Goal: Use online tool/utility

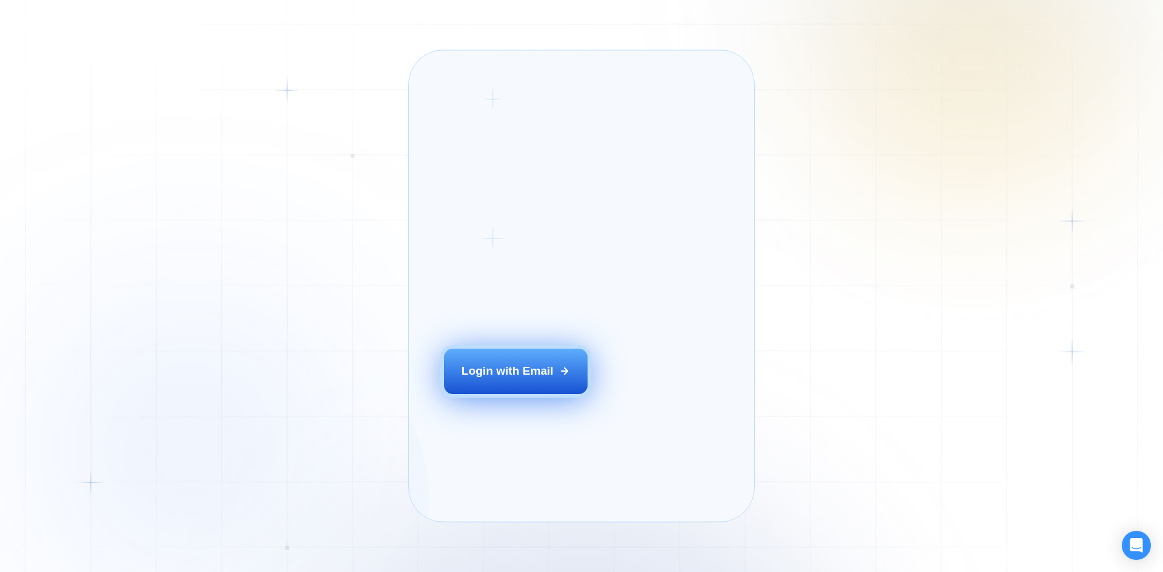
click at [515, 382] on div "Login ‍ Welcome to GigRadar. AI Business Manager for Agencies Login with Email" at bounding box center [534, 286] width 217 height 437
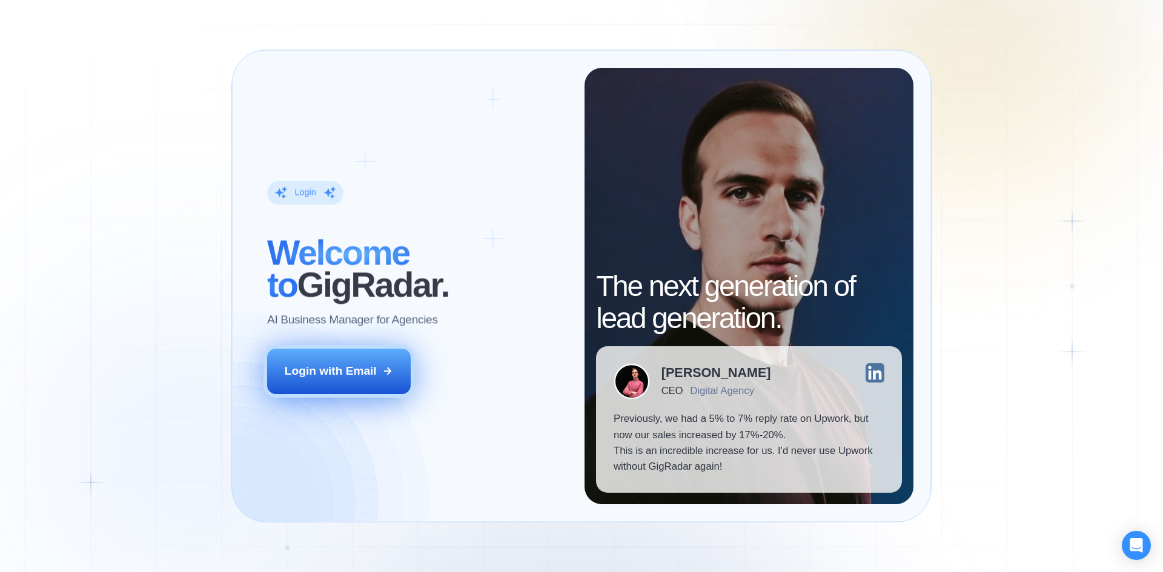
click at [381, 363] on button "Login with Email" at bounding box center [339, 371] width 144 height 45
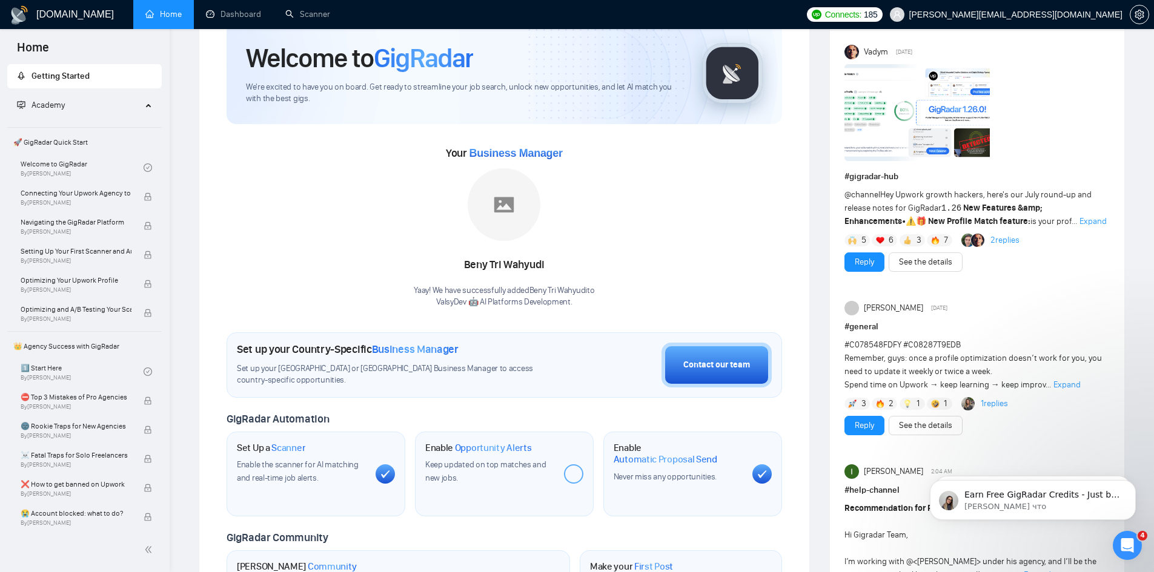
scroll to position [81, 0]
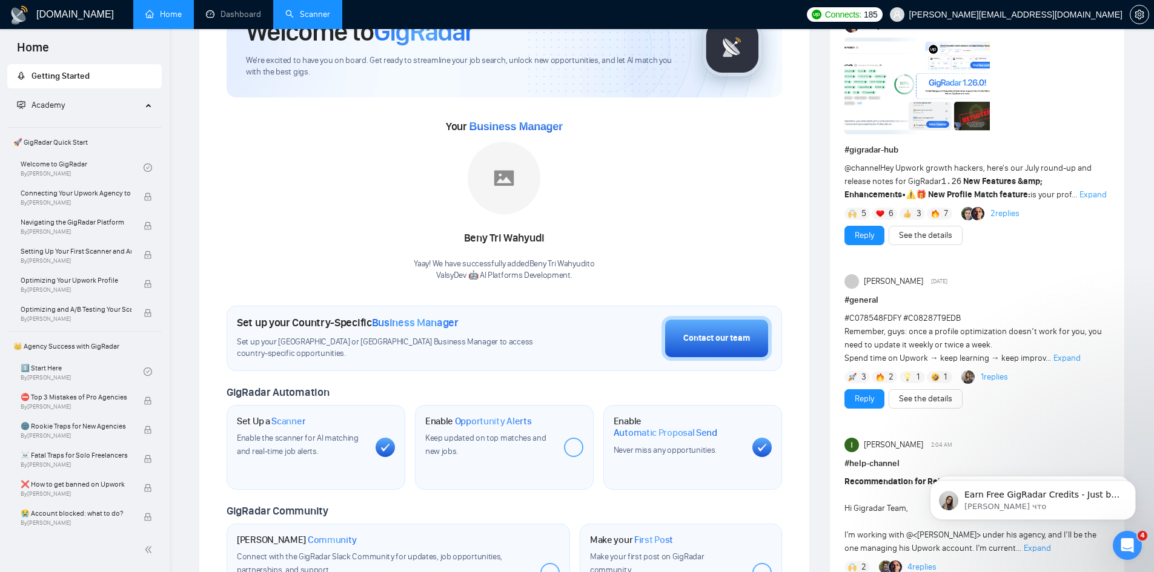
click at [298, 11] on link "Scanner" at bounding box center [307, 14] width 45 height 10
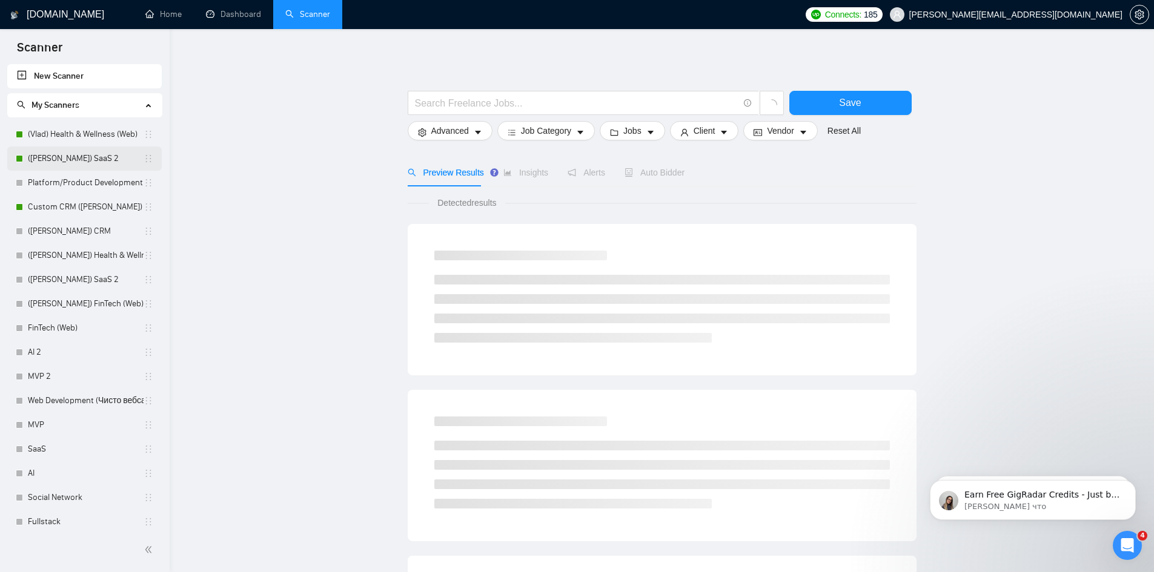
click at [60, 158] on link "([PERSON_NAME]) SaaS 2" at bounding box center [86, 159] width 116 height 24
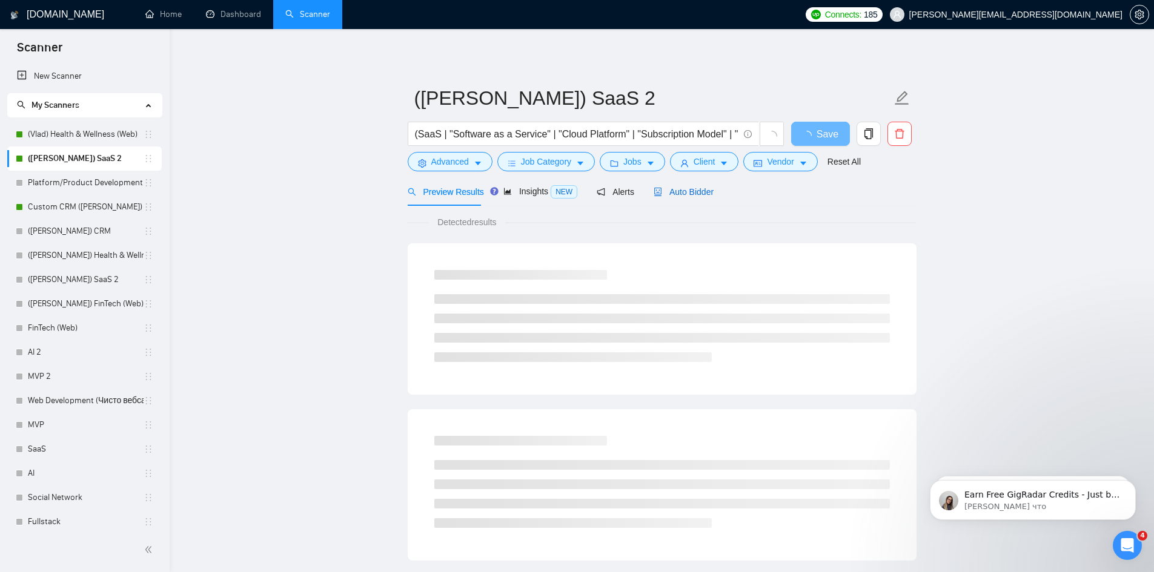
click at [699, 187] on span "Auto Bidder" at bounding box center [683, 192] width 60 height 10
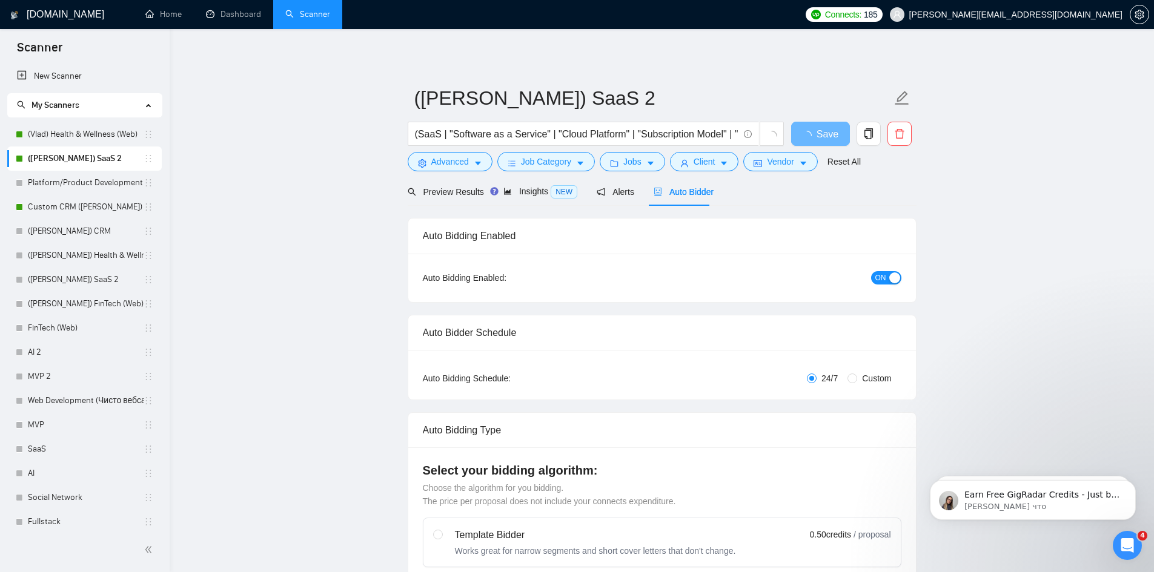
checkbox input "true"
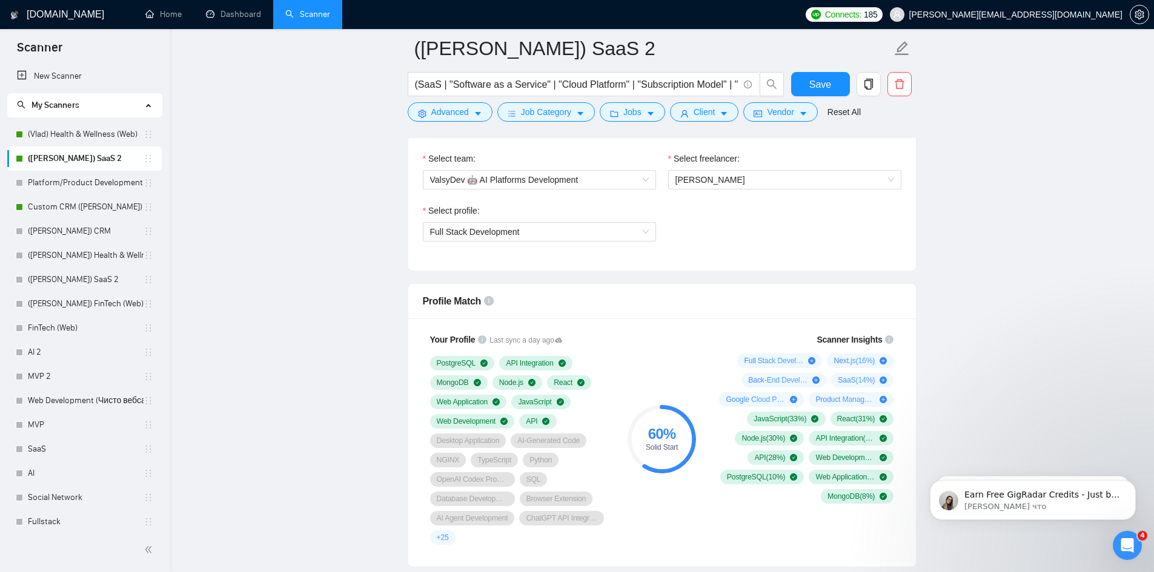
scroll to position [565, 0]
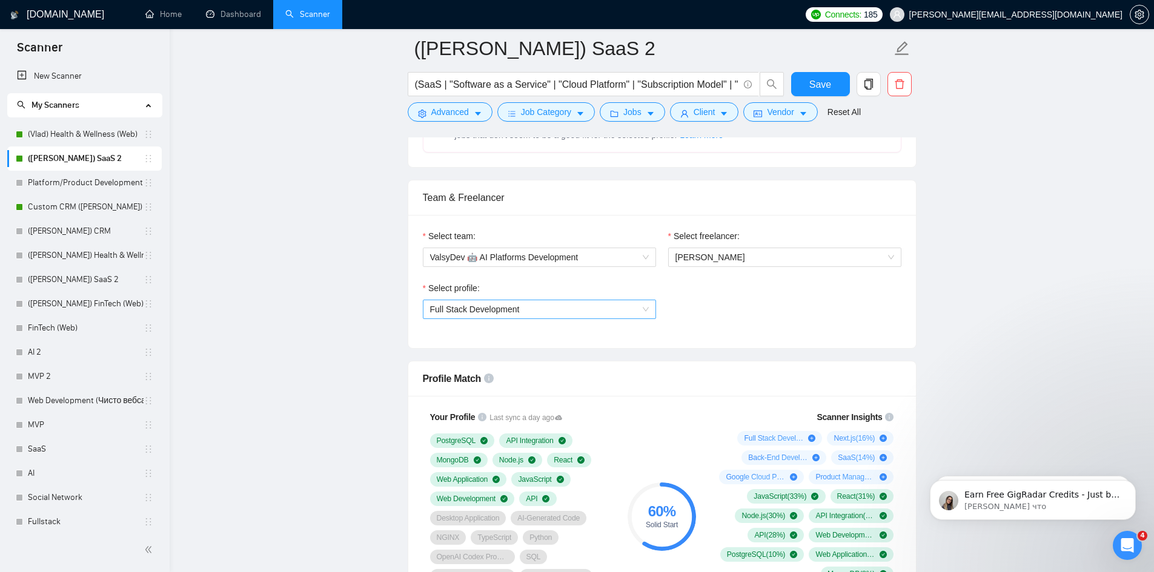
click at [515, 306] on span "Full Stack Development" at bounding box center [475, 310] width 90 height 10
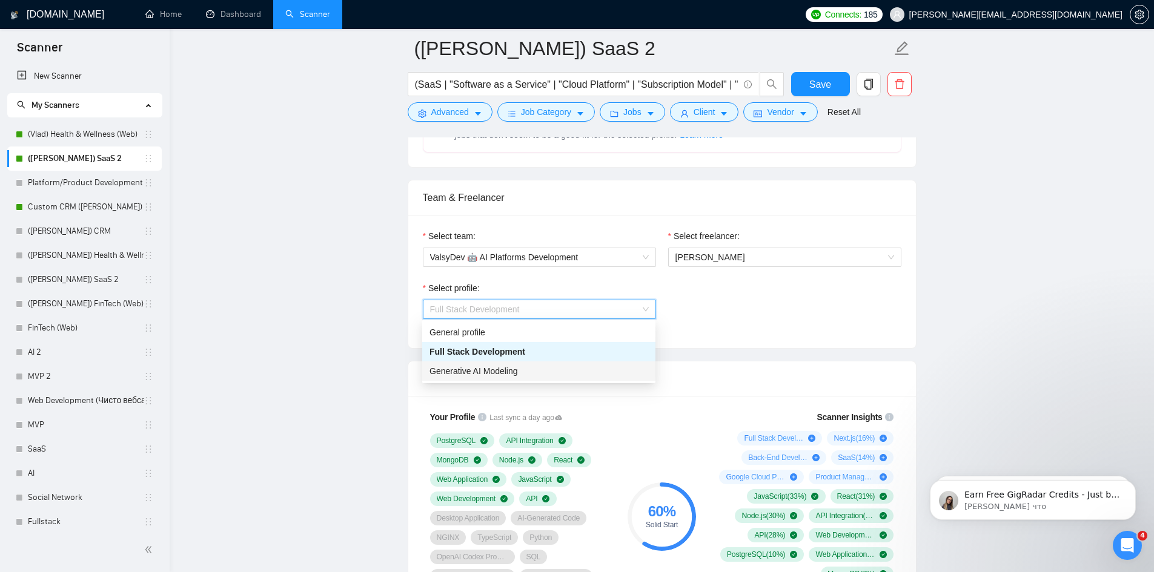
click at [494, 369] on span "Generative AI Modeling" at bounding box center [473, 371] width 88 height 10
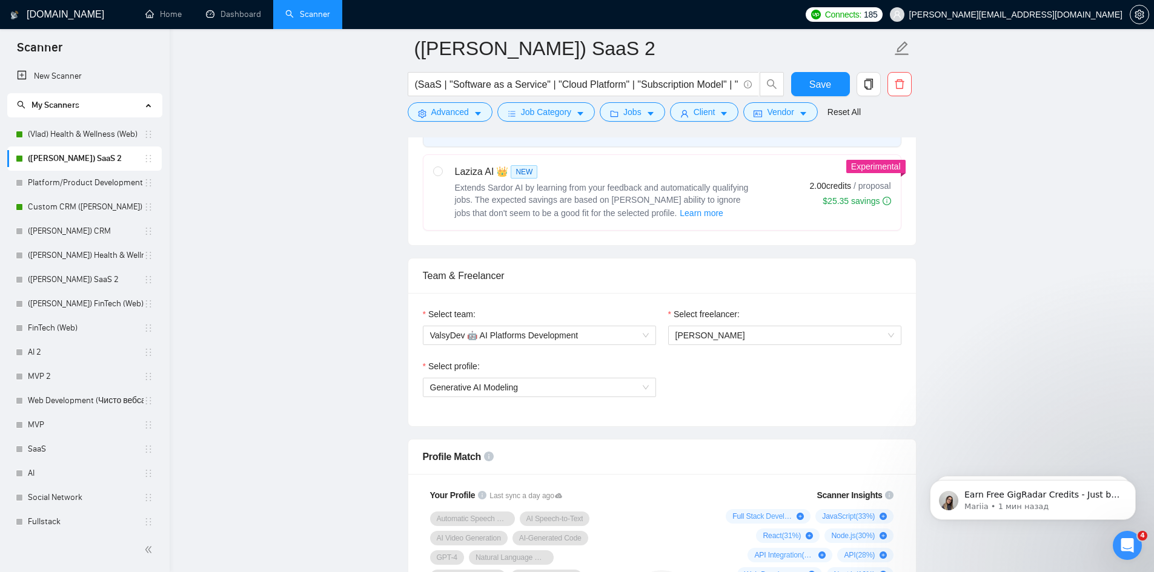
scroll to position [484, 0]
click at [763, 331] on span "[PERSON_NAME]" at bounding box center [784, 338] width 219 height 18
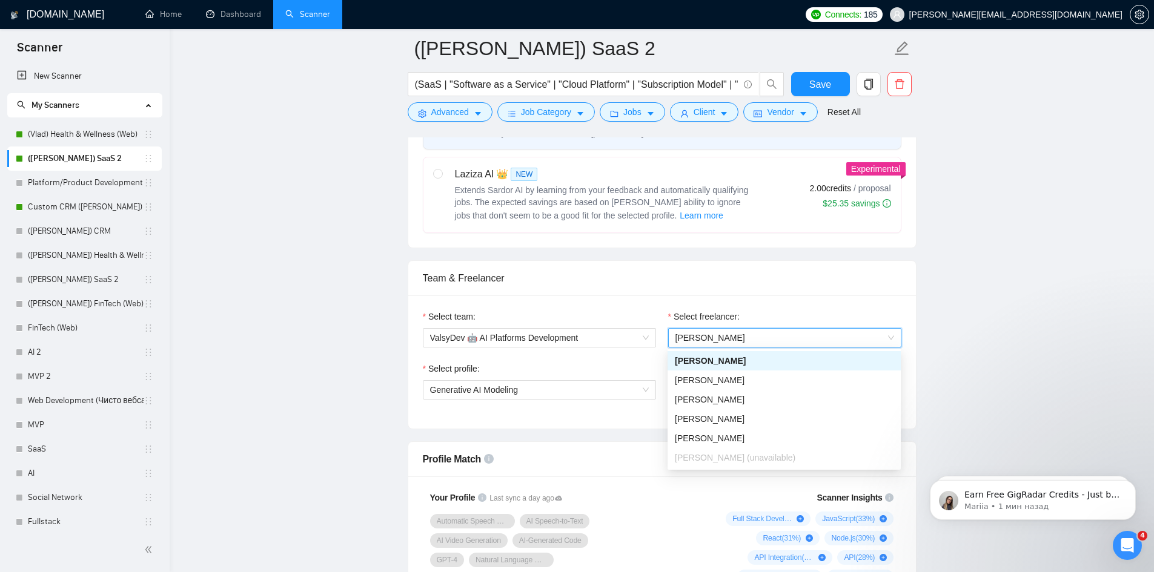
click at [761, 334] on span "[PERSON_NAME]" at bounding box center [784, 338] width 219 height 18
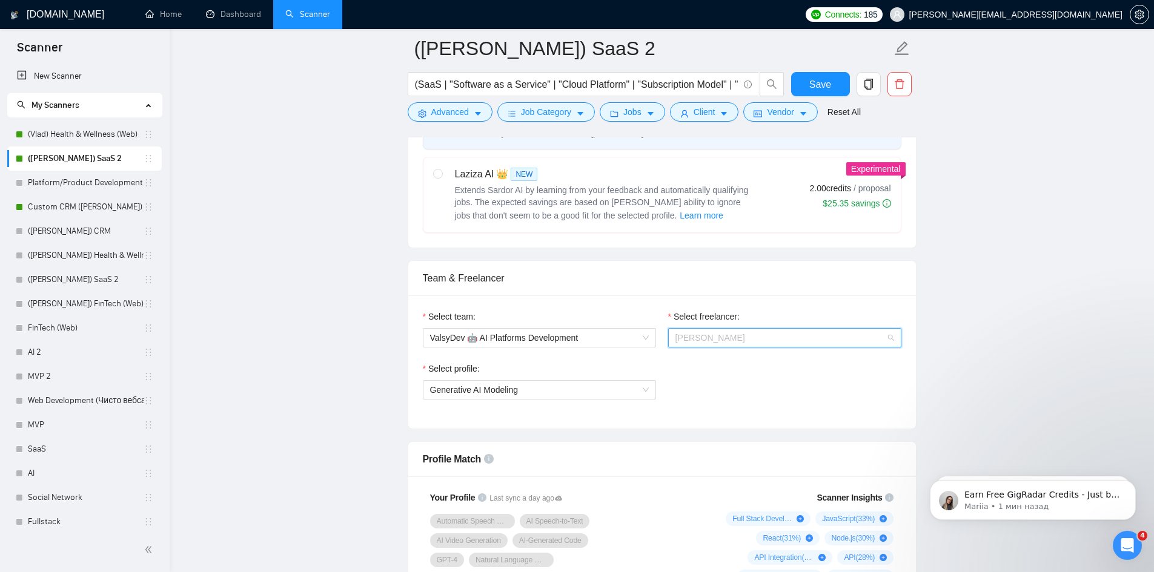
click at [761, 334] on span "[PERSON_NAME]" at bounding box center [784, 338] width 219 height 18
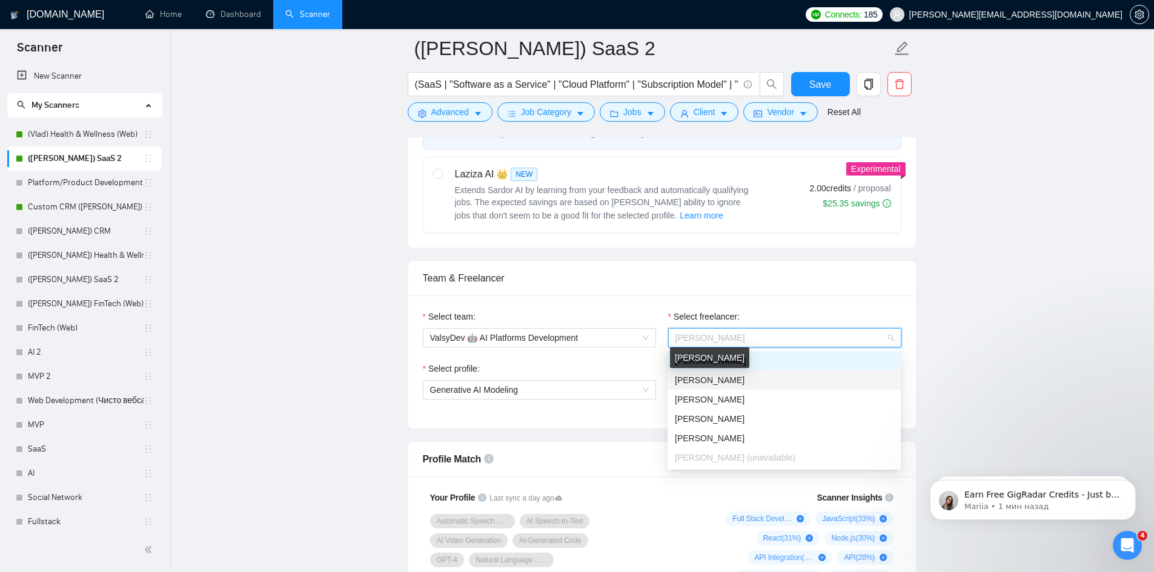
click at [716, 382] on span "[PERSON_NAME]" at bounding box center [710, 380] width 70 height 10
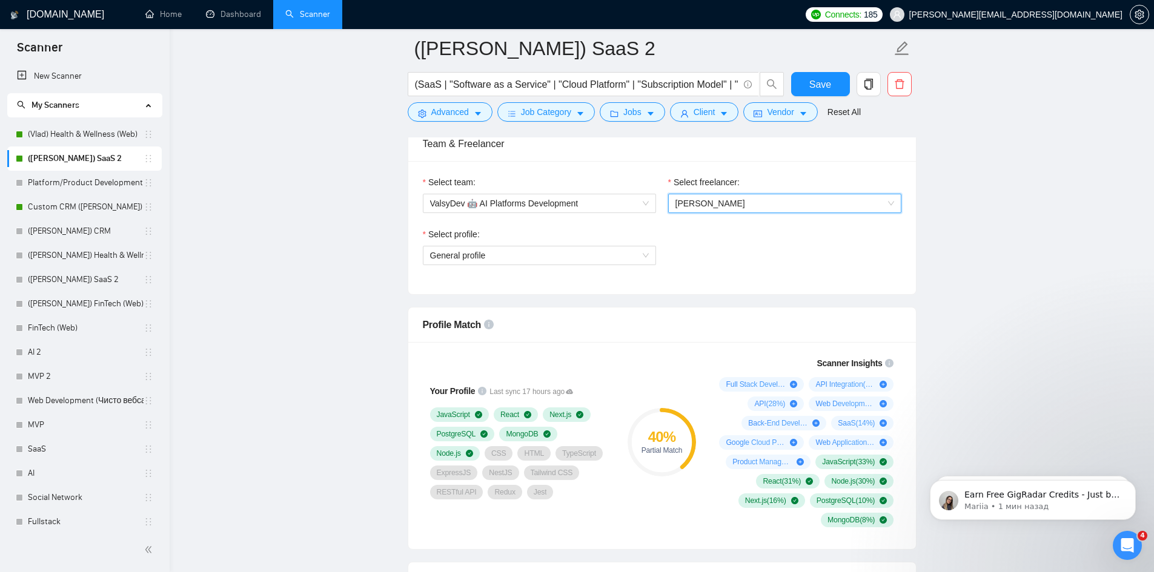
scroll to position [646, 0]
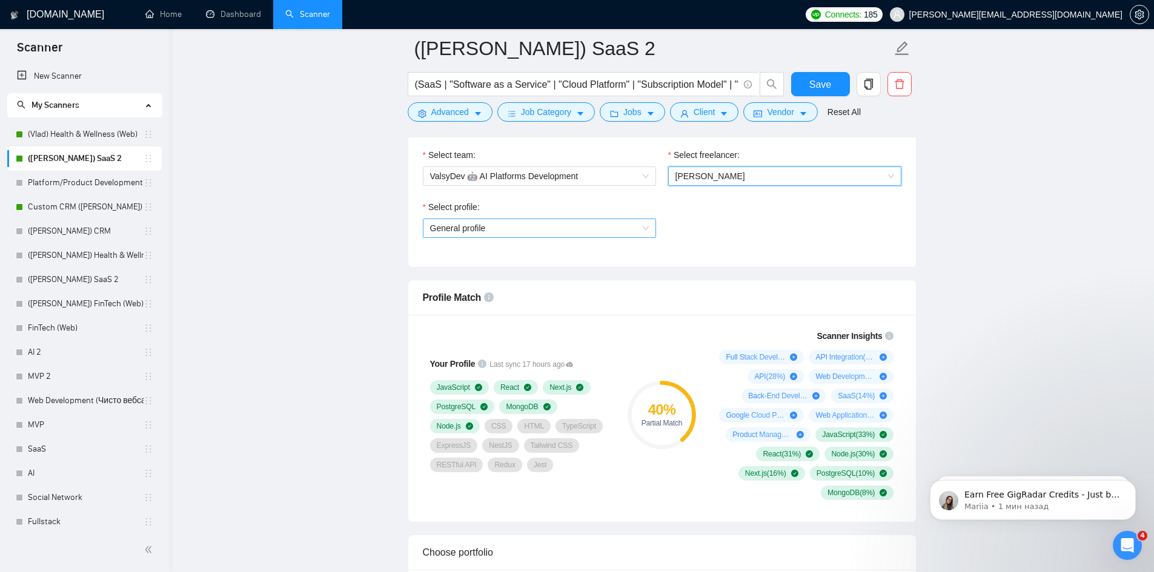
click at [489, 226] on span "General profile" at bounding box center [539, 228] width 219 height 18
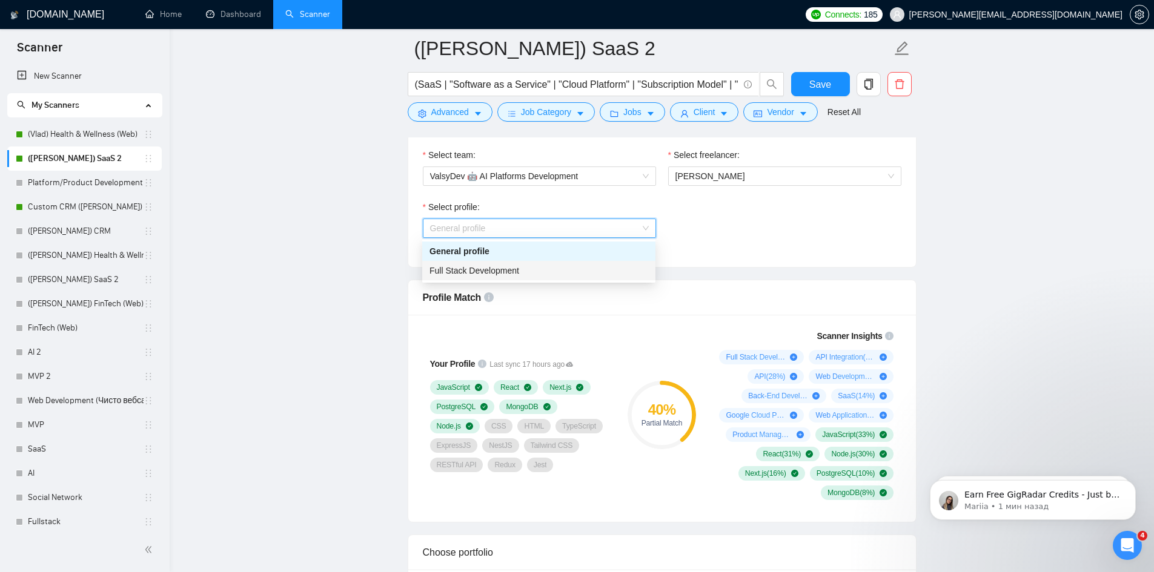
click at [487, 269] on span "Full Stack Development" at bounding box center [474, 271] width 90 height 10
